Goal: Task Accomplishment & Management: Complete application form

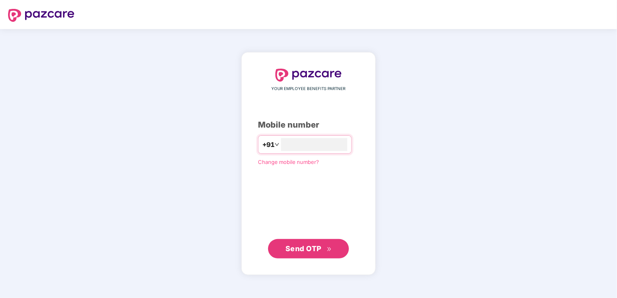
type input "**********"
click at [325, 253] on span "Send OTP" at bounding box center [308, 248] width 46 height 11
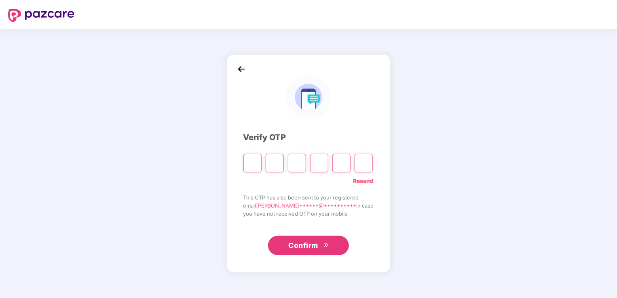
type input "*"
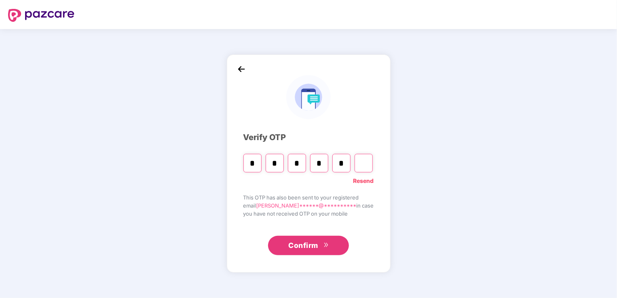
type input "*"
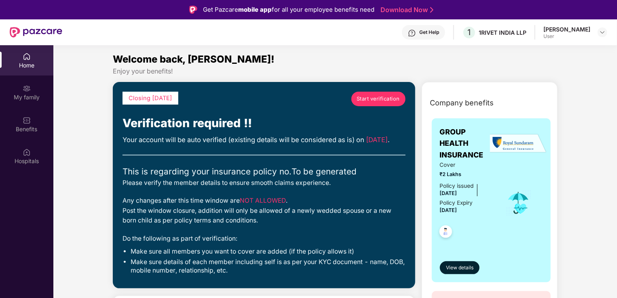
click at [390, 100] on span "Start verification" at bounding box center [378, 99] width 43 height 8
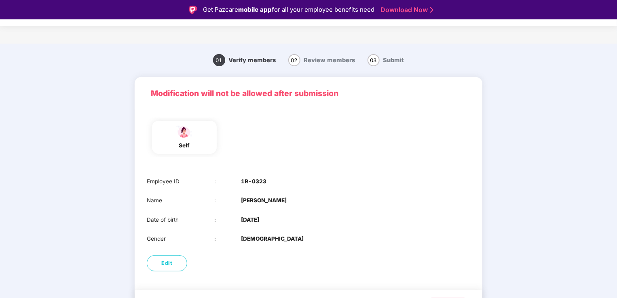
click at [294, 62] on span "02" at bounding box center [294, 60] width 12 height 12
click at [547, 92] on main "01 Verify members 02 Review members 03 Submit Modification will not be allowed …" at bounding box center [308, 192] width 617 height 297
drag, startPoint x: 616, startPoint y: 55, endPoint x: 617, endPoint y: 130, distance: 75.6
click at [616, 130] on html "Get Pazcare mobile app for all your employee benefits need Download Now Verific…" at bounding box center [308, 149] width 617 height 298
click at [305, 58] on span "Review members" at bounding box center [329, 60] width 51 height 7
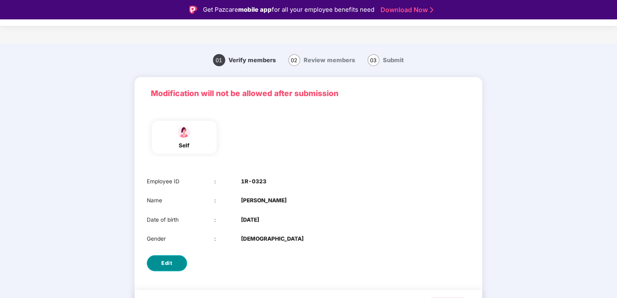
click at [170, 261] on span "Edit" at bounding box center [167, 263] width 11 height 8
select select "******"
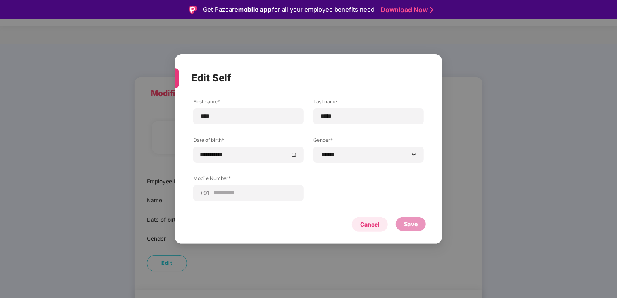
click at [369, 226] on div "Cancel" at bounding box center [369, 224] width 19 height 9
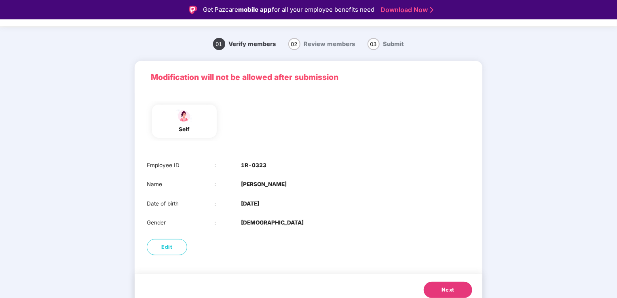
scroll to position [23, 0]
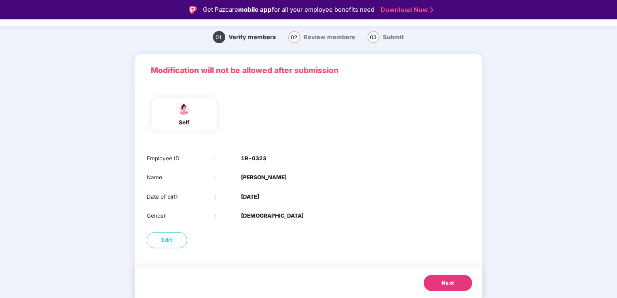
click at [447, 284] on span "Next" at bounding box center [447, 283] width 13 height 8
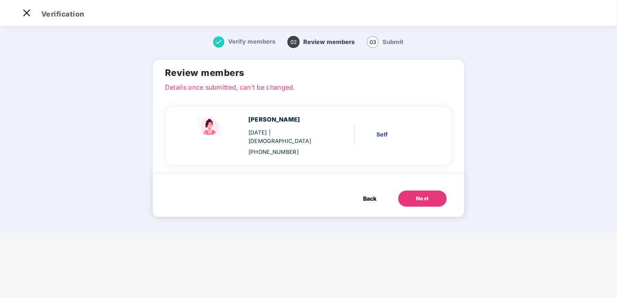
click at [425, 195] on div "Next" at bounding box center [422, 199] width 13 height 8
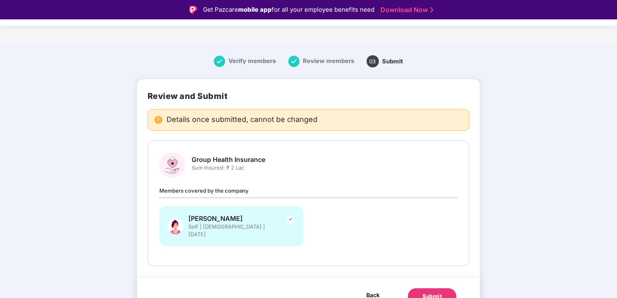
click at [371, 290] on span "Back" at bounding box center [372, 295] width 13 height 10
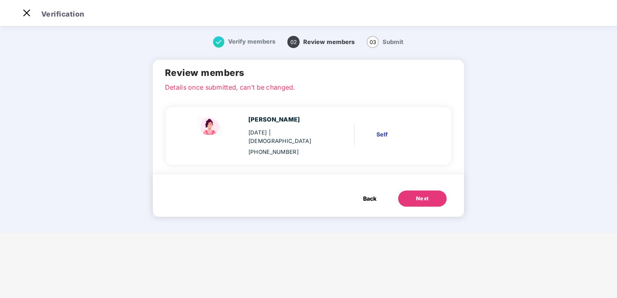
click at [369, 194] on span "Back" at bounding box center [369, 198] width 13 height 9
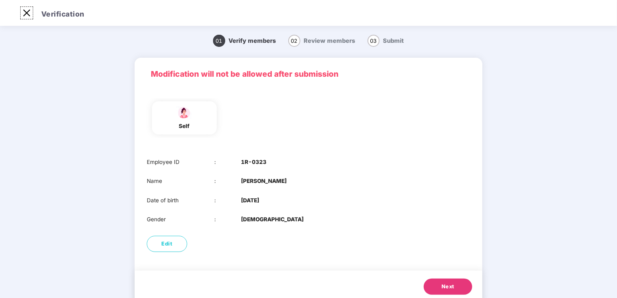
click at [23, 14] on img at bounding box center [26, 12] width 13 height 13
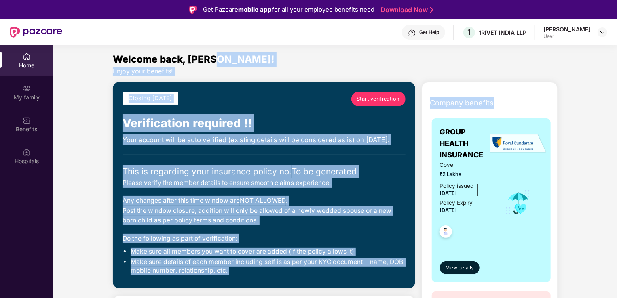
drag, startPoint x: 616, startPoint y: 67, endPoint x: 617, endPoint y: 82, distance: 15.0
click at [616, 82] on html "Get Pazcare mobile app for all your employee benefits need Download Now Get Hel…" at bounding box center [308, 149] width 617 height 298
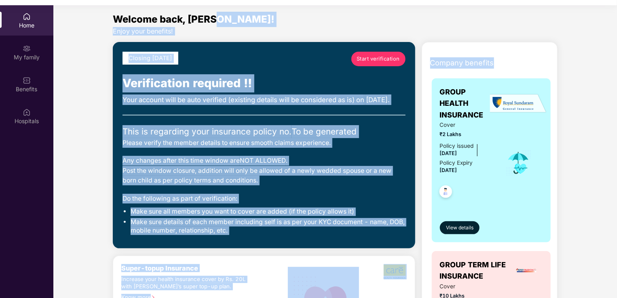
scroll to position [45, 0]
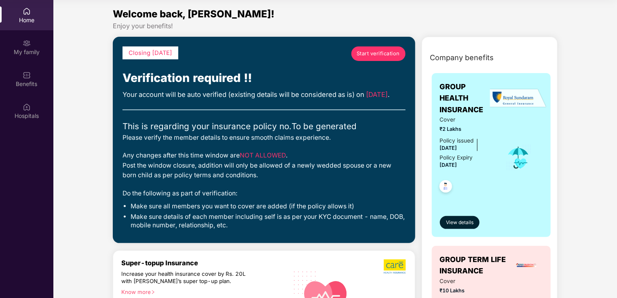
click at [375, 51] on span "Start verification" at bounding box center [378, 54] width 43 height 8
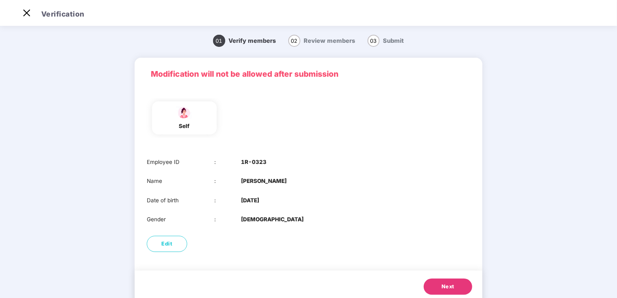
scroll to position [19, 0]
click at [435, 292] on button "Next" at bounding box center [448, 287] width 49 height 16
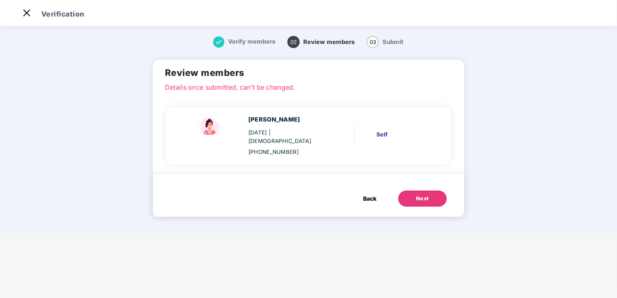
click at [428, 191] on button "Next" at bounding box center [422, 199] width 49 height 16
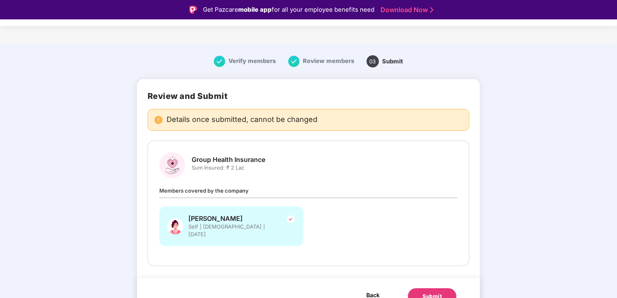
click at [365, 289] on button "Back" at bounding box center [372, 295] width 25 height 13
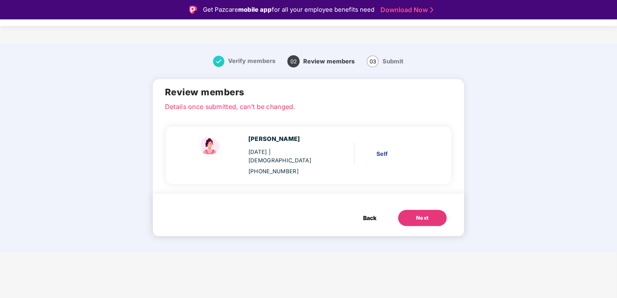
scroll to position [19, 0]
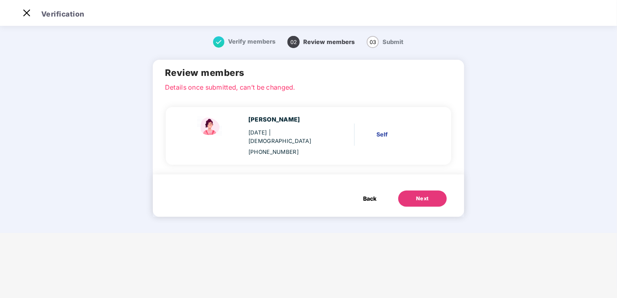
click at [379, 130] on div "Self" at bounding box center [401, 134] width 51 height 9
click at [420, 195] on div "Next" at bounding box center [422, 199] width 13 height 8
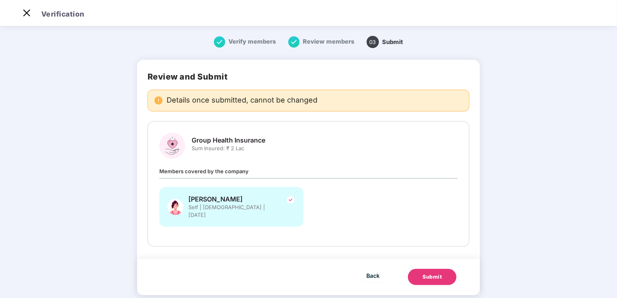
scroll to position [0, 0]
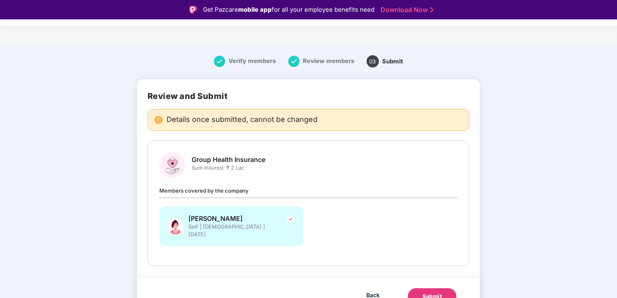
click at [434, 293] on div "Submit" at bounding box center [431, 297] width 19 height 8
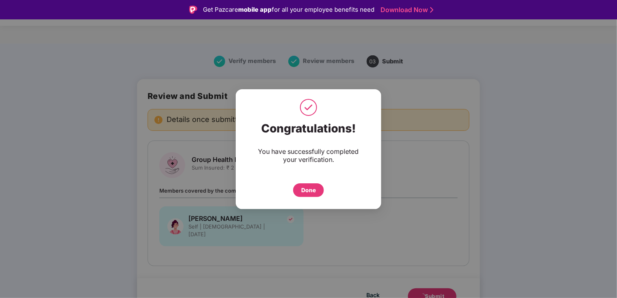
click at [308, 189] on div "Done" at bounding box center [308, 190] width 15 height 9
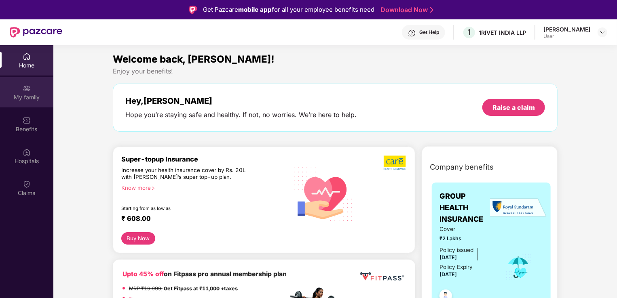
click at [18, 93] on div "My family" at bounding box center [26, 97] width 53 height 8
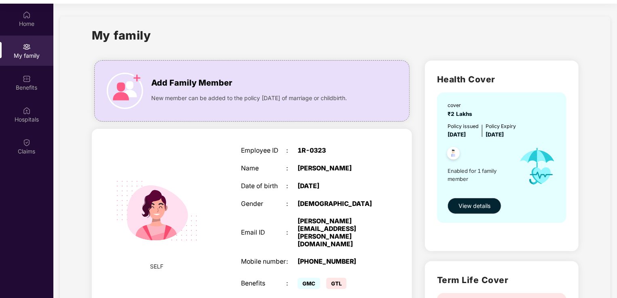
scroll to position [45, 0]
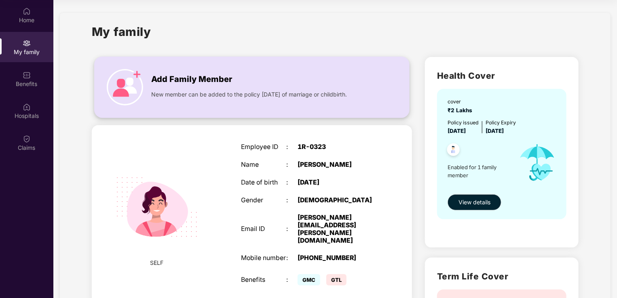
click at [128, 80] on img at bounding box center [125, 87] width 36 height 36
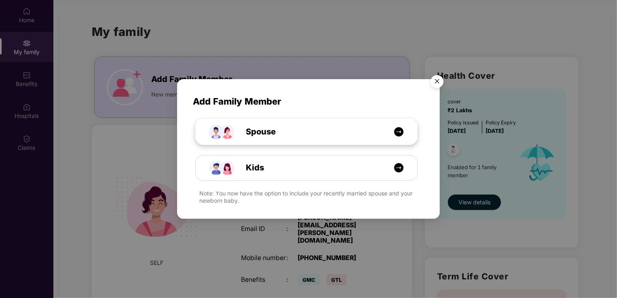
click at [401, 131] on img at bounding box center [399, 132] width 10 height 10
select select "****"
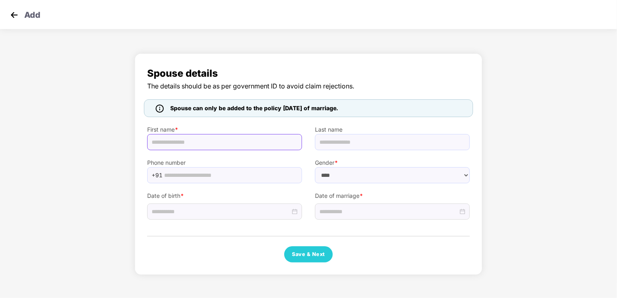
click at [240, 141] on input "text" at bounding box center [224, 142] width 155 height 16
click at [11, 14] on img at bounding box center [14, 15] width 12 height 12
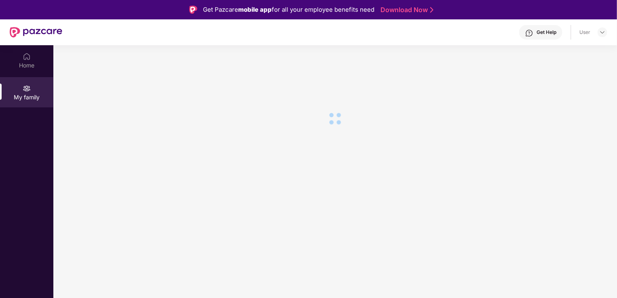
scroll to position [45, 0]
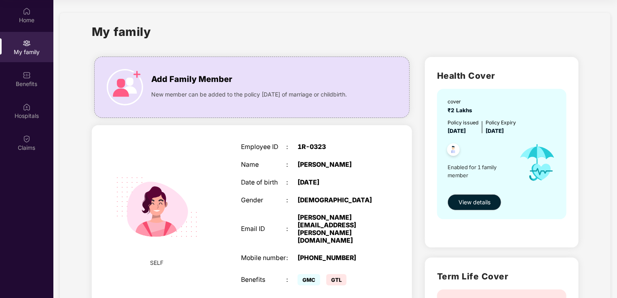
drag, startPoint x: 616, startPoint y: 46, endPoint x: 619, endPoint y: 83, distance: 36.9
click at [616, 83] on html "Get Pazcare mobile app for all your employee benefits need Download Now Get Hel…" at bounding box center [308, 104] width 617 height 298
drag, startPoint x: 619, startPoint y: 83, endPoint x: 574, endPoint y: 46, distance: 58.6
click at [574, 46] on div "My family" at bounding box center [335, 37] width 487 height 28
click at [394, 11] on section "My family Add Family Member New member can be added to the policy within 30 day…" at bounding box center [334, 240] width 563 height 481
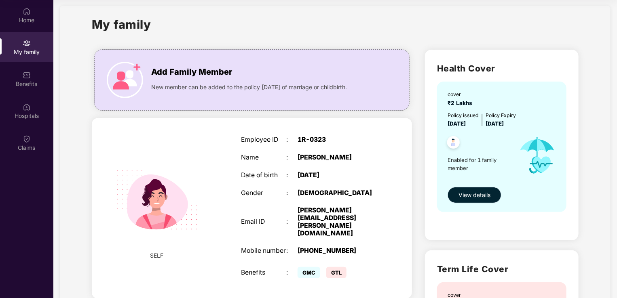
scroll to position [0, 0]
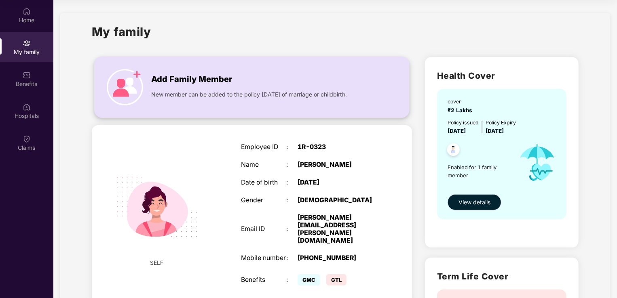
click at [116, 89] on img at bounding box center [125, 87] width 36 height 36
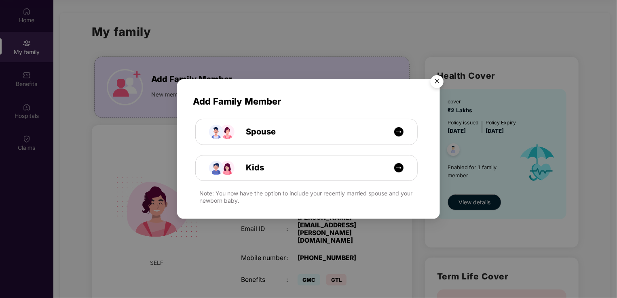
click at [439, 78] on img "Close" at bounding box center [437, 83] width 23 height 23
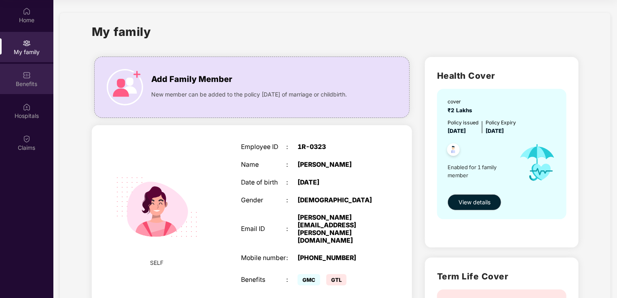
click at [21, 76] on div "Benefits" at bounding box center [26, 79] width 53 height 30
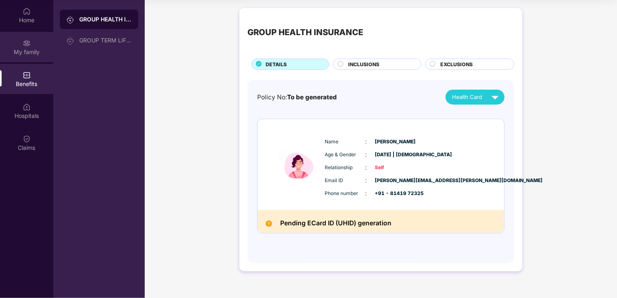
click at [27, 49] on div "My family" at bounding box center [26, 52] width 53 height 8
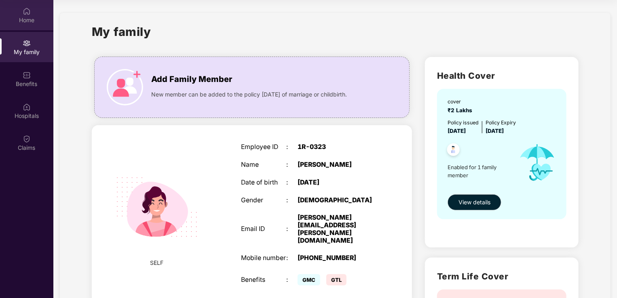
click at [26, 13] on img at bounding box center [27, 11] width 8 height 8
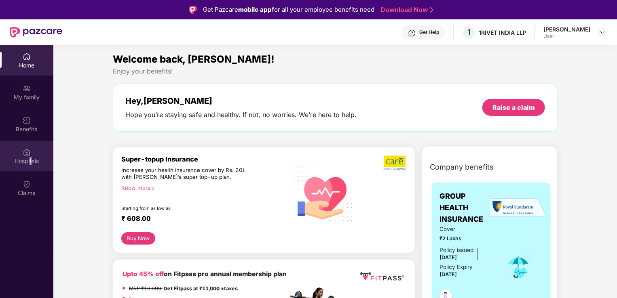
click at [31, 158] on div "Hospitals" at bounding box center [26, 161] width 53 height 8
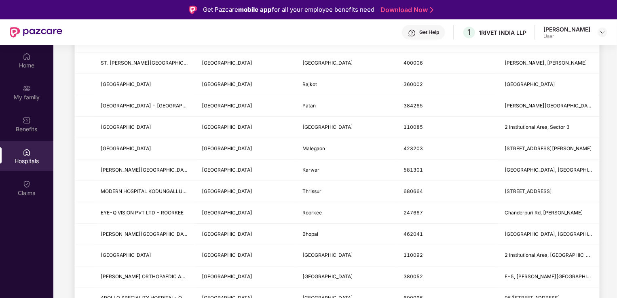
scroll to position [162, 0]
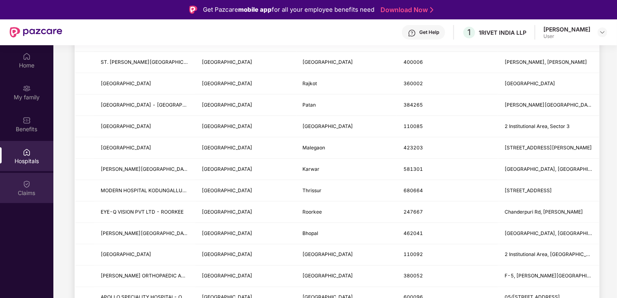
click at [24, 195] on div "Claims" at bounding box center [26, 193] width 53 height 8
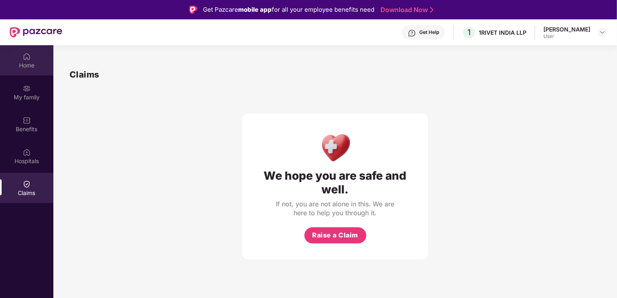
click at [31, 54] on div "Home" at bounding box center [26, 60] width 53 height 30
